Goal: Task Accomplishment & Management: Use online tool/utility

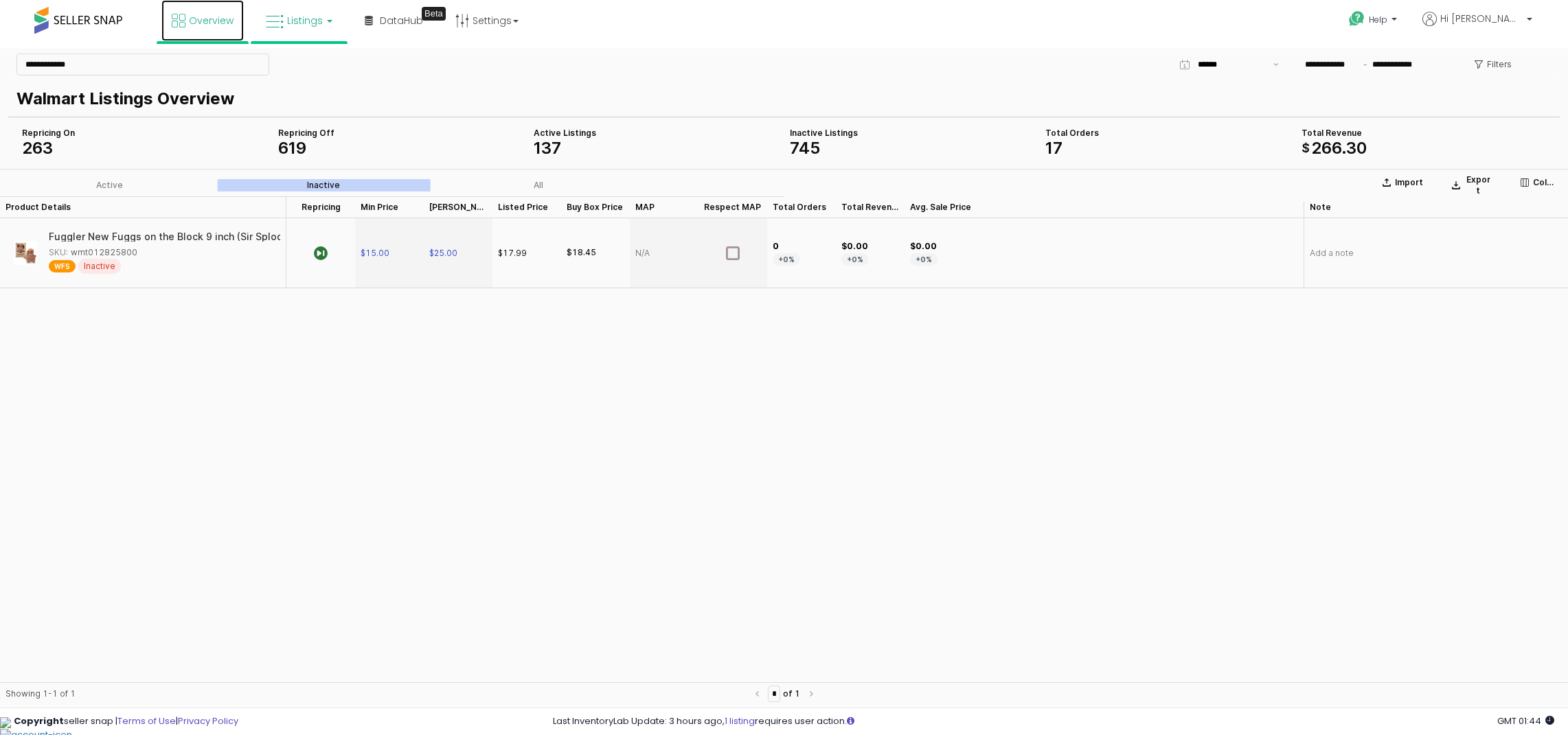
click at [202, 17] on span "Overview" at bounding box center [211, 20] width 44 height 14
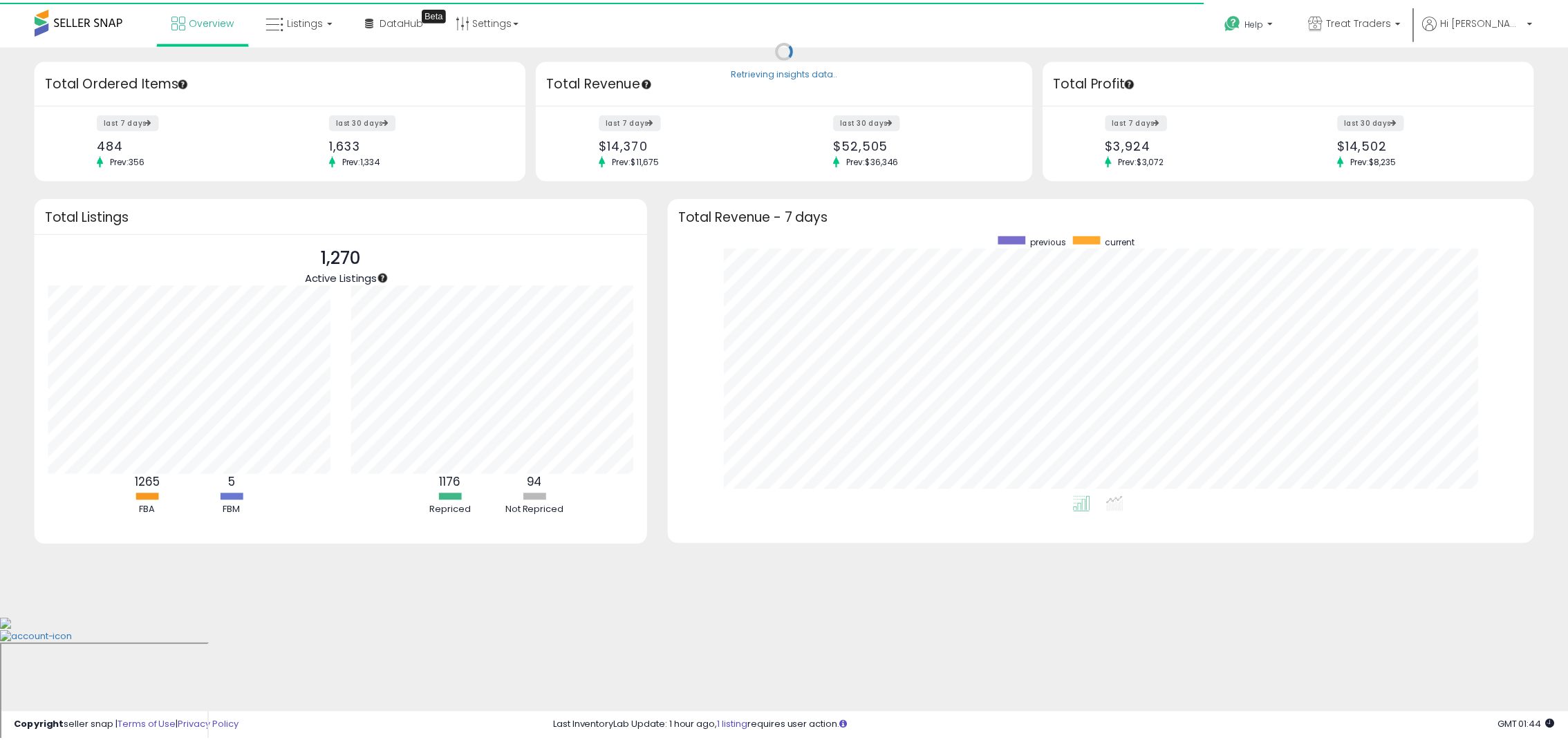
scroll to position [690900, 690402]
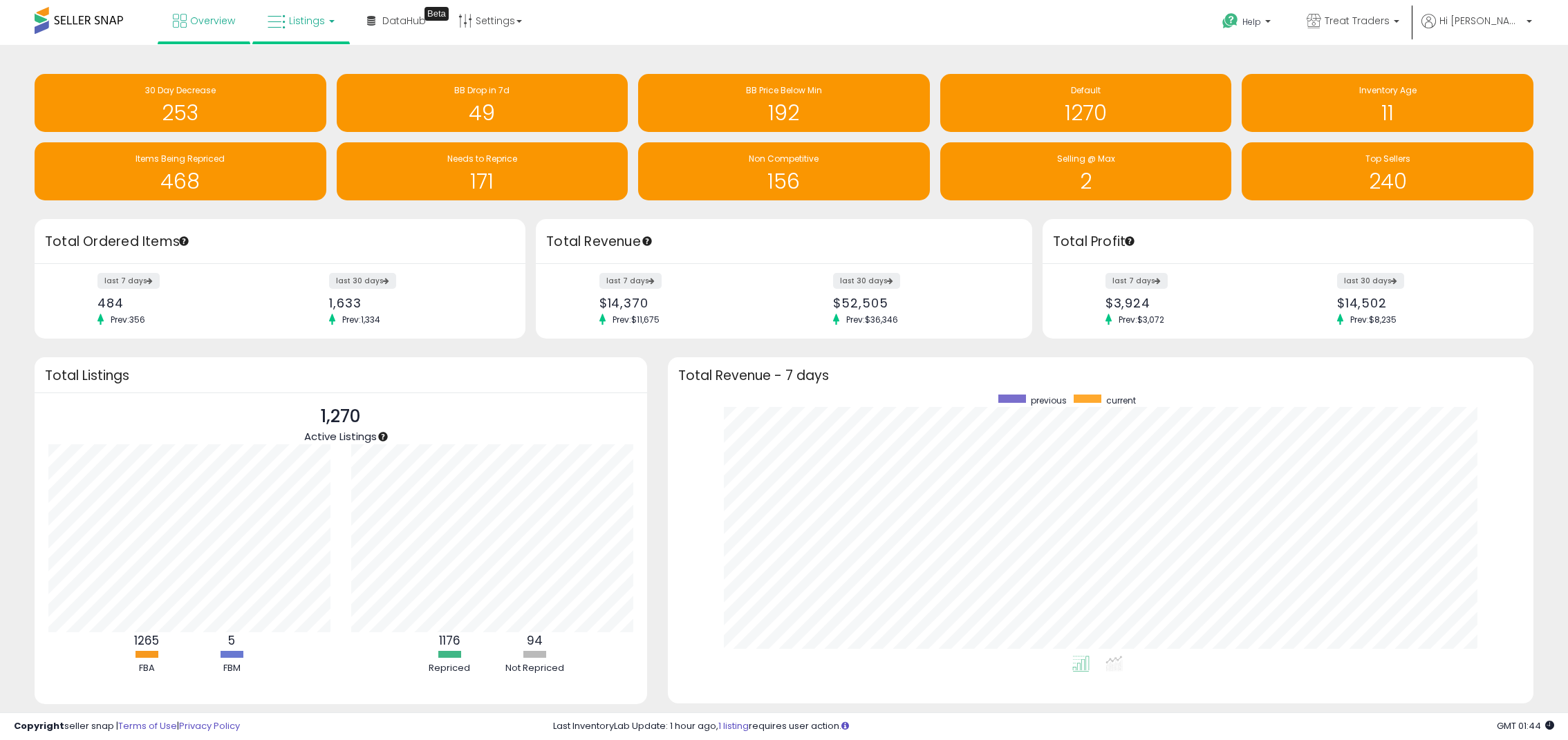
click at [338, 14] on link "Listings" at bounding box center [301, 21] width 88 height 42
click at [292, 60] on icon at bounding box center [312, 68] width 60 height 18
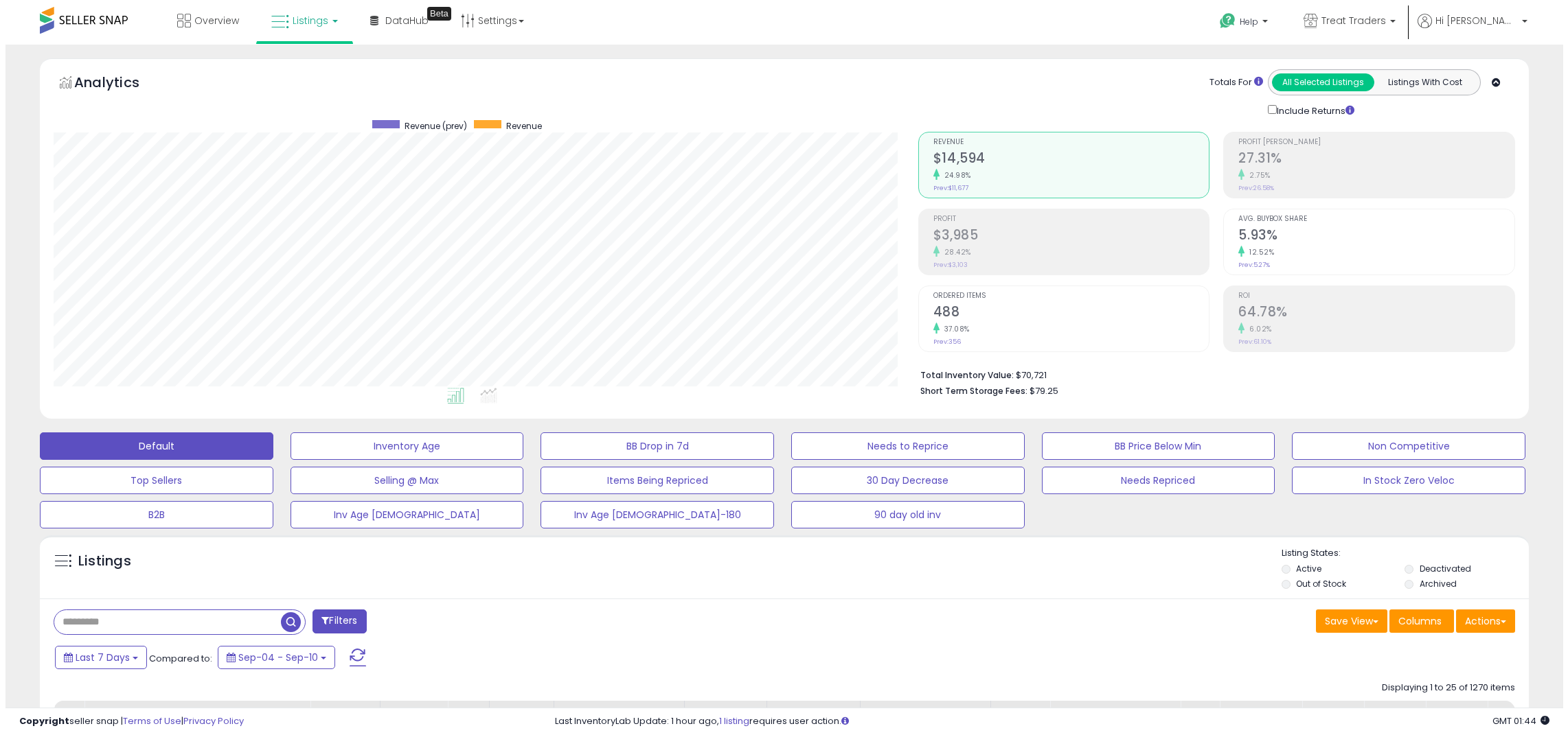
scroll to position [282, 865]
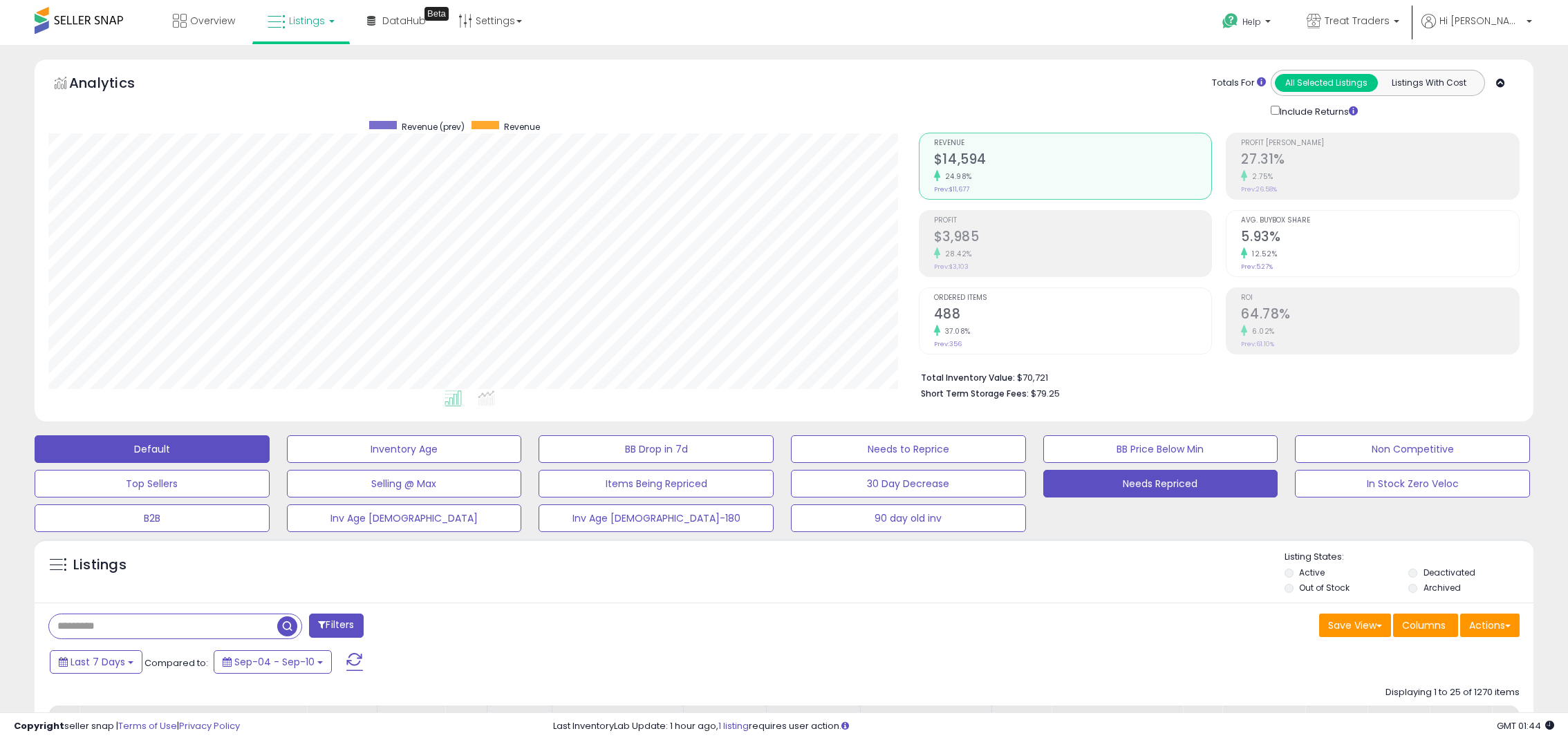
click at [1132, 496] on button "Needs Repriced" at bounding box center [1161, 484] width 235 height 27
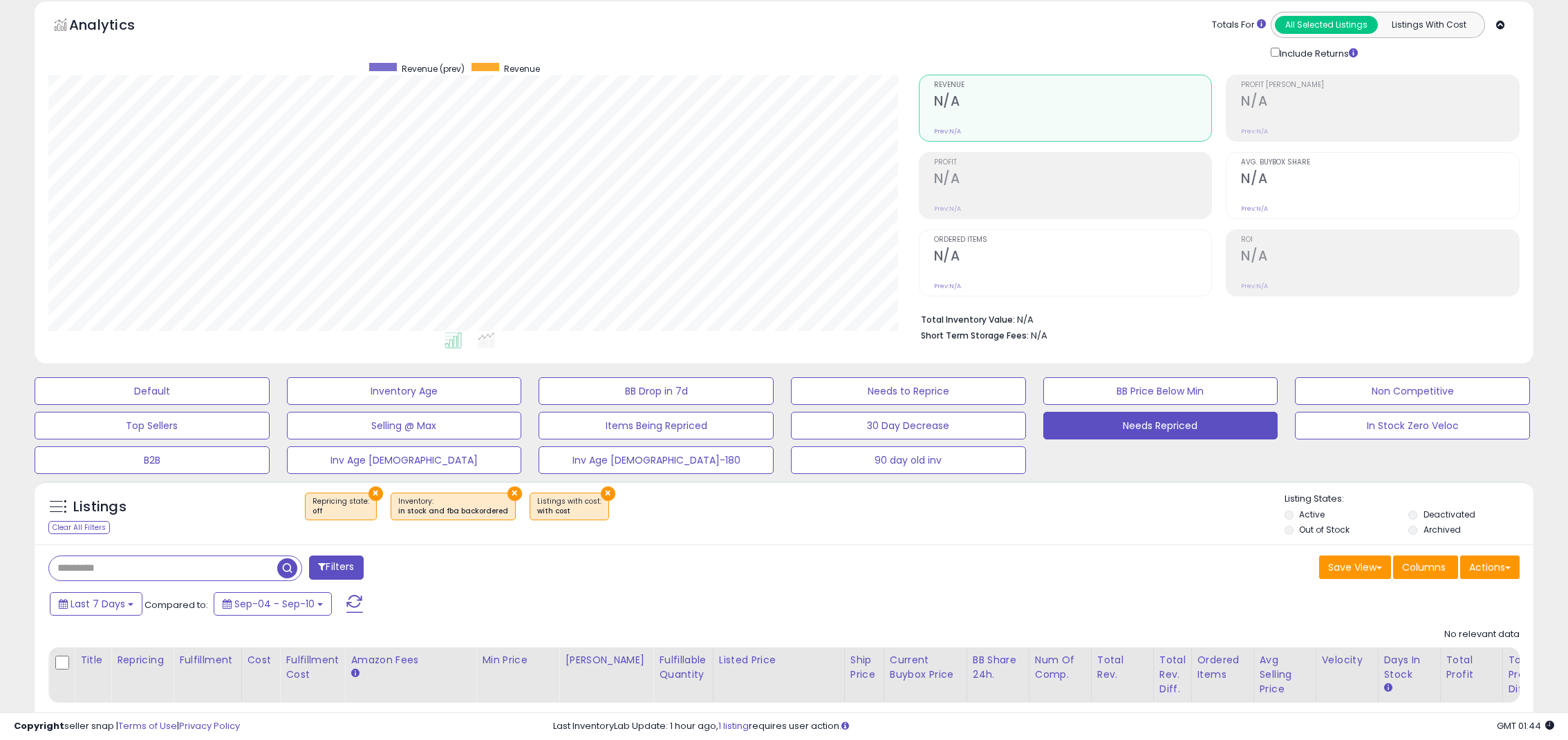
scroll to position [137, 0]
